Goal: Book appointment/travel/reservation

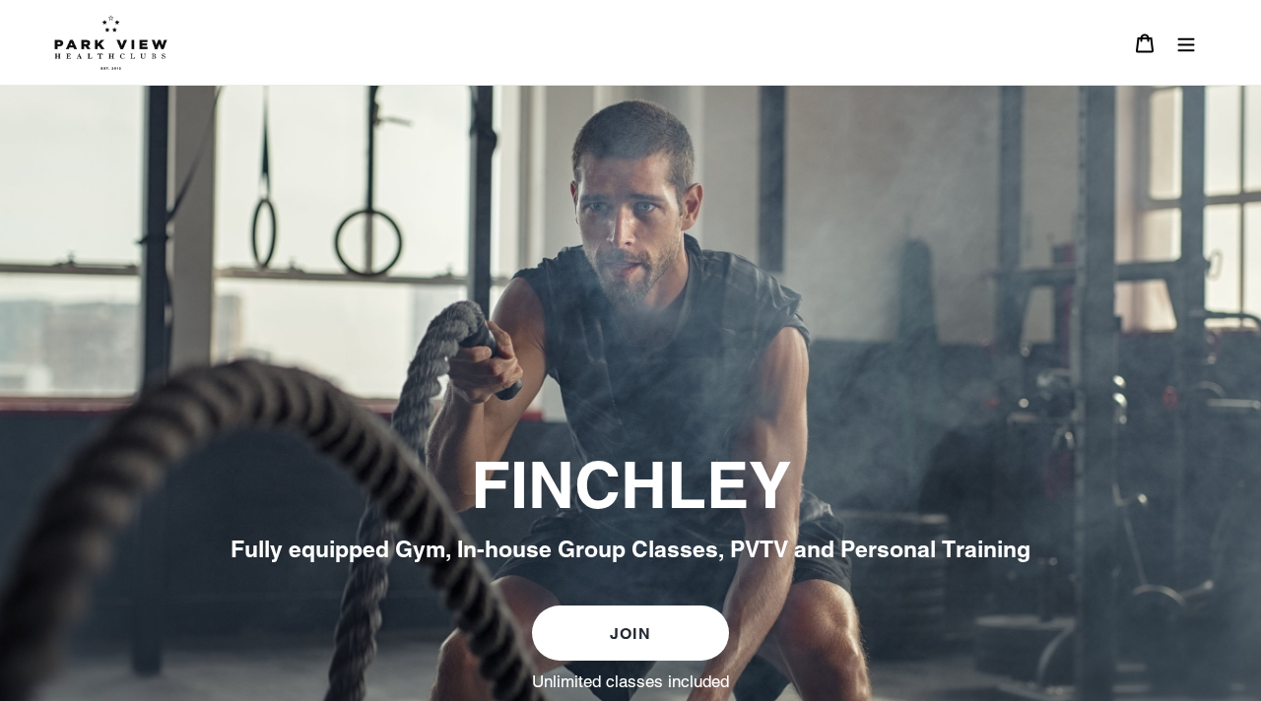
click at [1189, 58] on button "Menu" at bounding box center [1185, 43] width 41 height 42
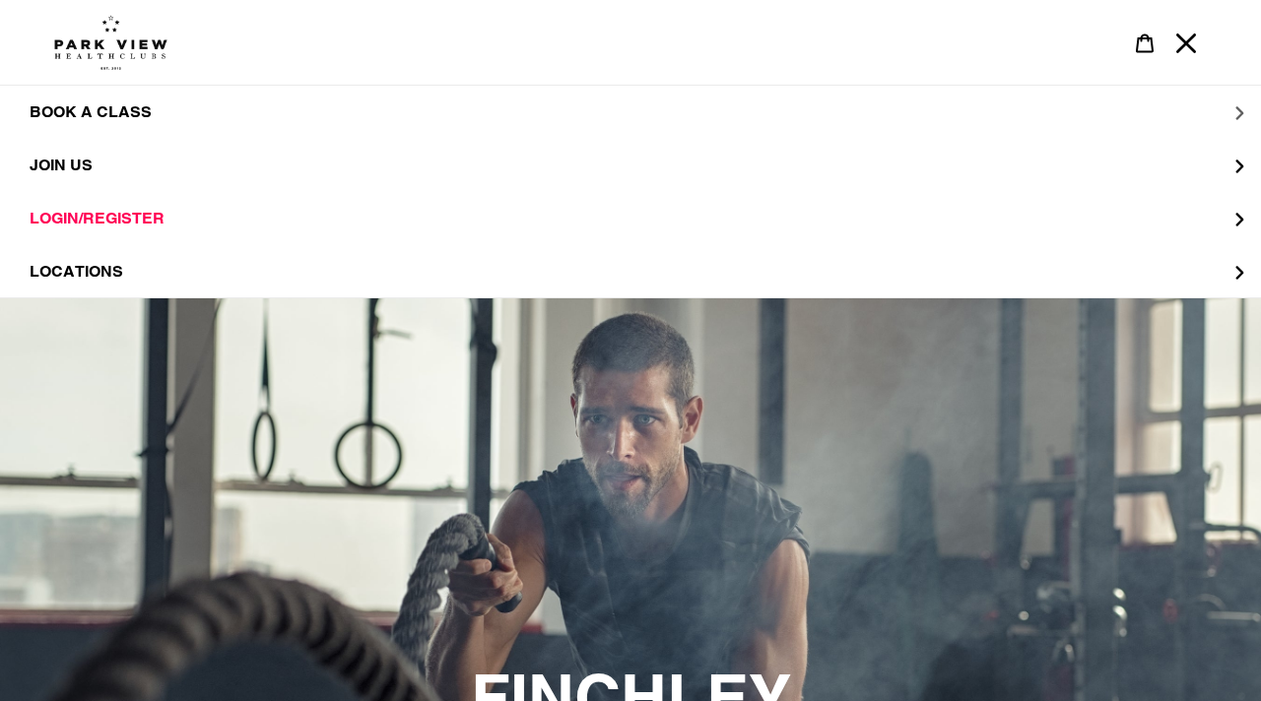
click at [99, 119] on span "BOOK A CLASS" at bounding box center [91, 112] width 122 height 20
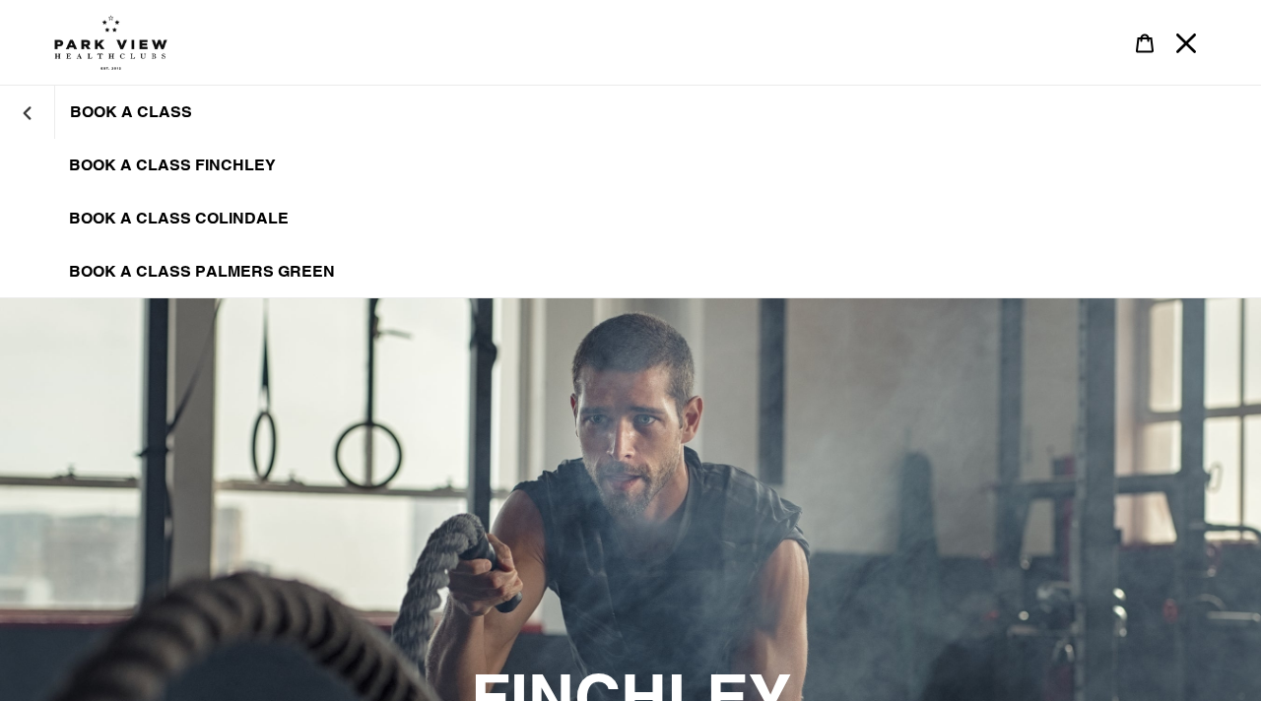
click at [127, 165] on span "BOOK A CLASS FINCHLEY" at bounding box center [172, 166] width 207 height 20
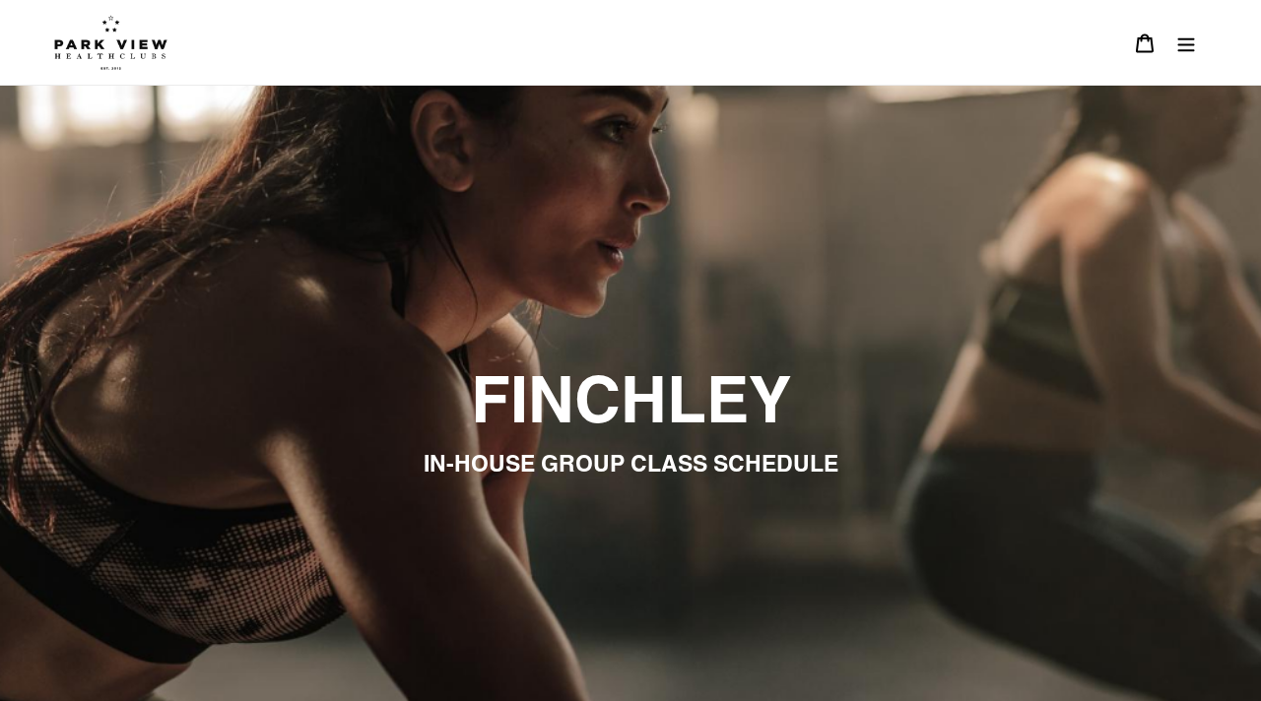
click at [1184, 53] on button "Menu" at bounding box center [1185, 43] width 41 height 42
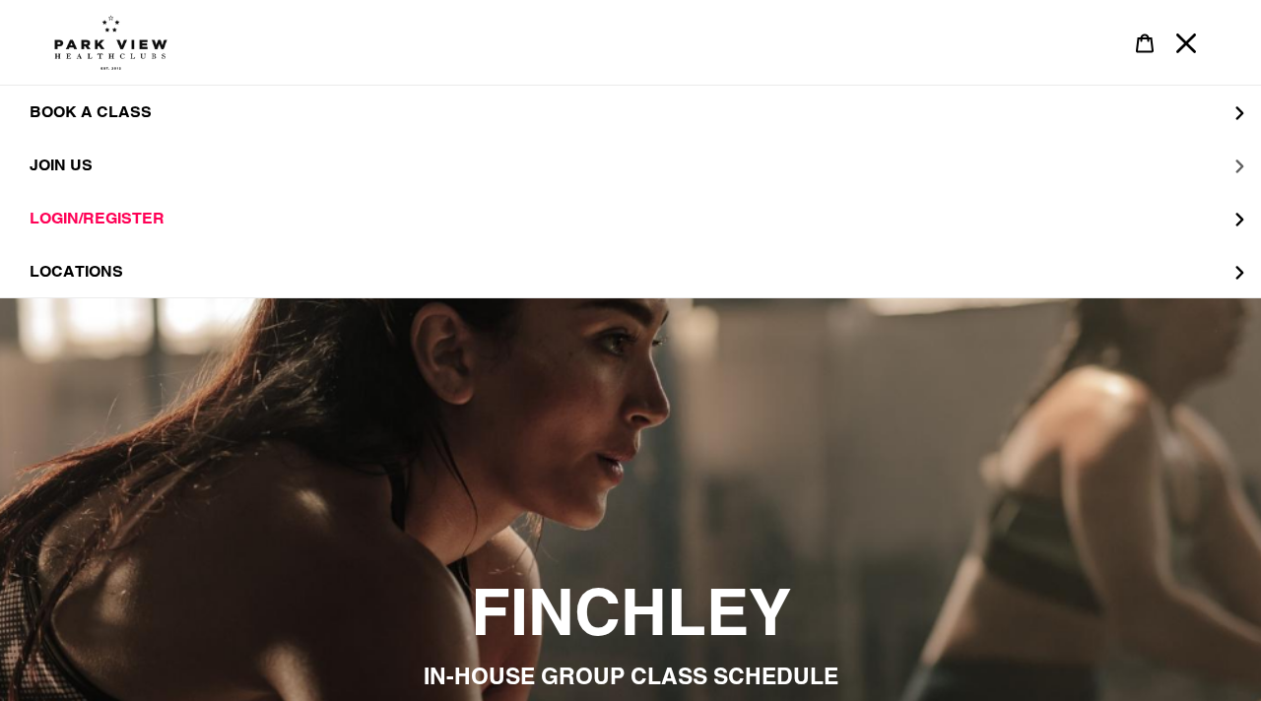
click at [1178, 161] on button "JOIN US" at bounding box center [630, 165] width 1261 height 53
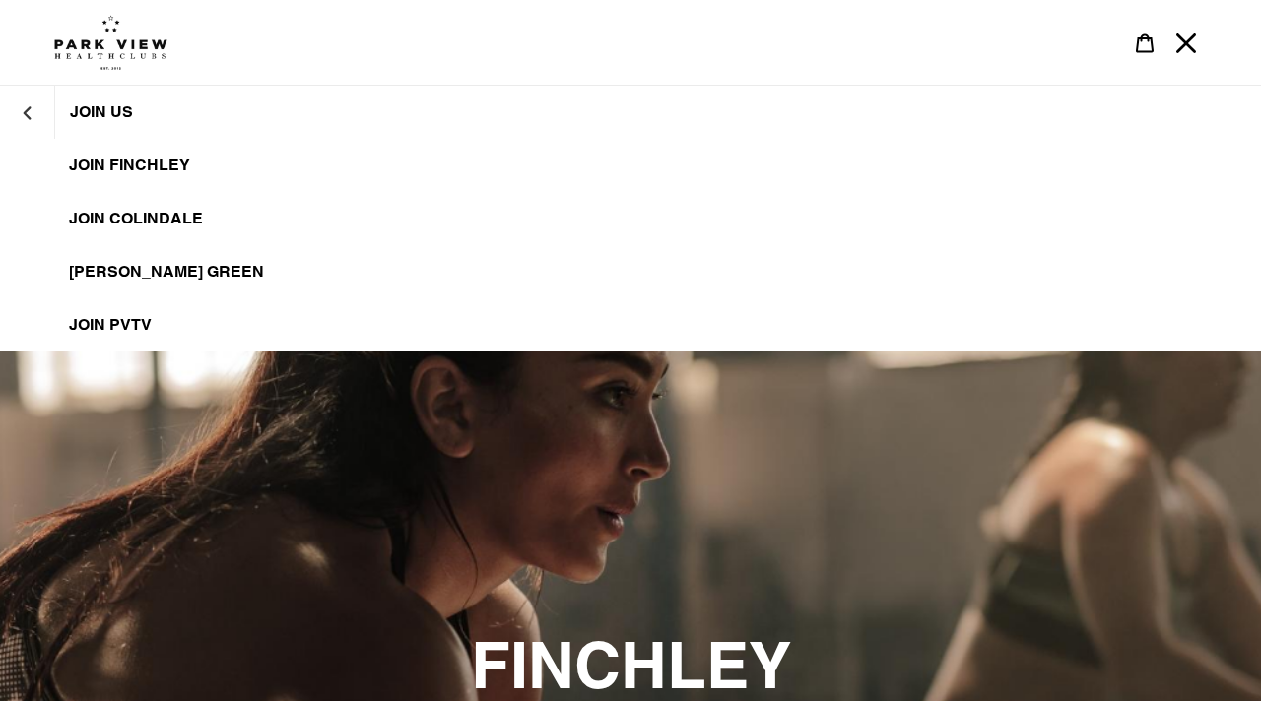
click at [252, 158] on link "JOIN FINCHLEY" at bounding box center [630, 165] width 1261 height 53
